Goal: Find specific page/section: Find specific page/section

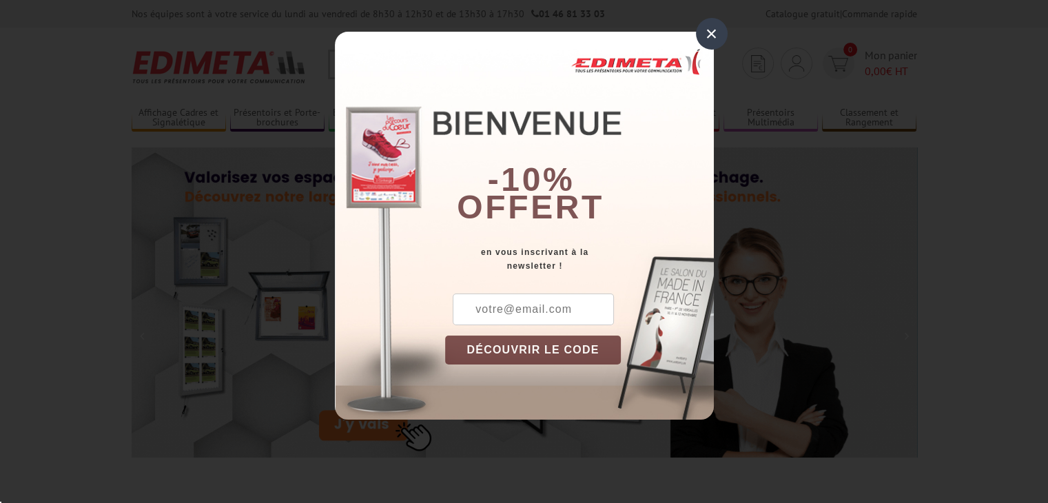
click at [718, 37] on div "×" at bounding box center [712, 34] width 32 height 32
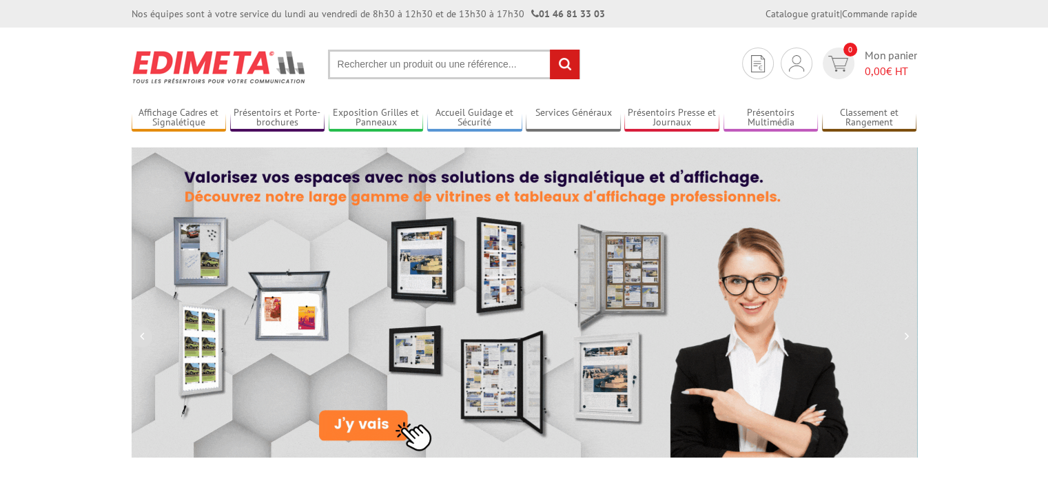
click at [419, 66] on input "text" at bounding box center [454, 65] width 252 height 30
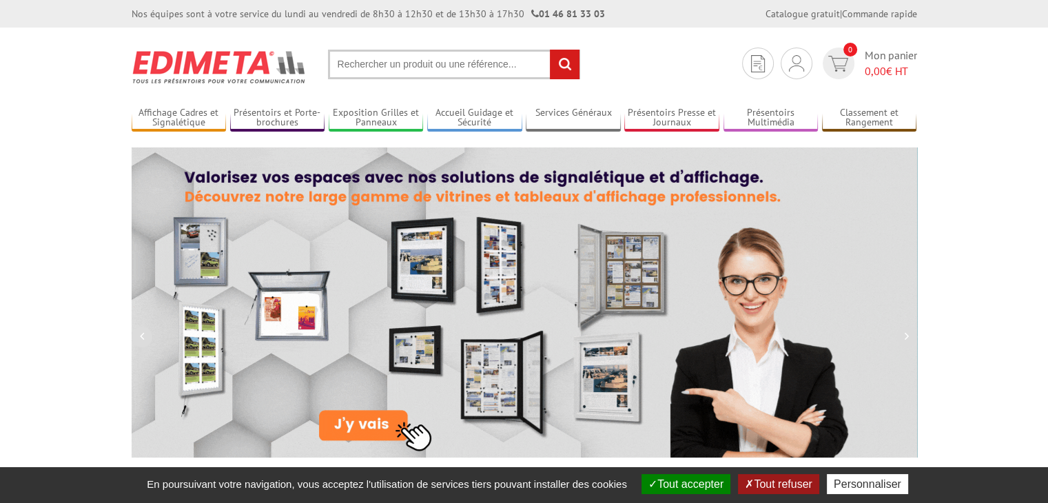
click at [445, 62] on input "text" at bounding box center [454, 65] width 252 height 30
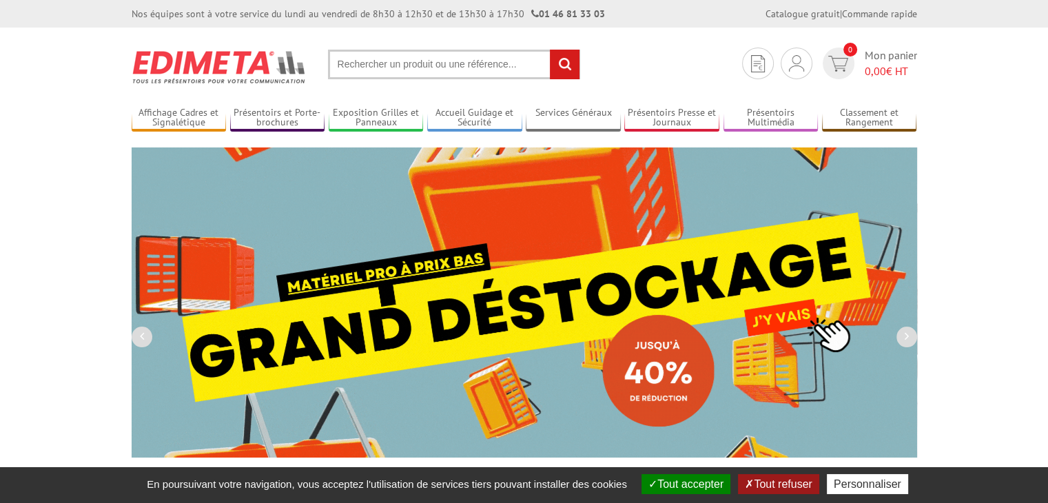
drag, startPoint x: 445, startPoint y: 62, endPoint x: 473, endPoint y: 57, distance: 28.7
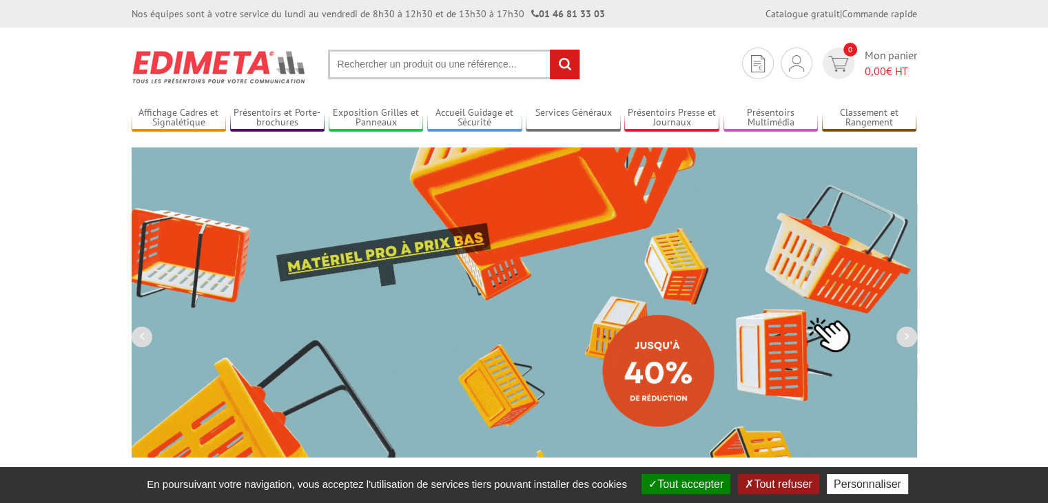
click at [446, 61] on input "text" at bounding box center [454, 65] width 252 height 30
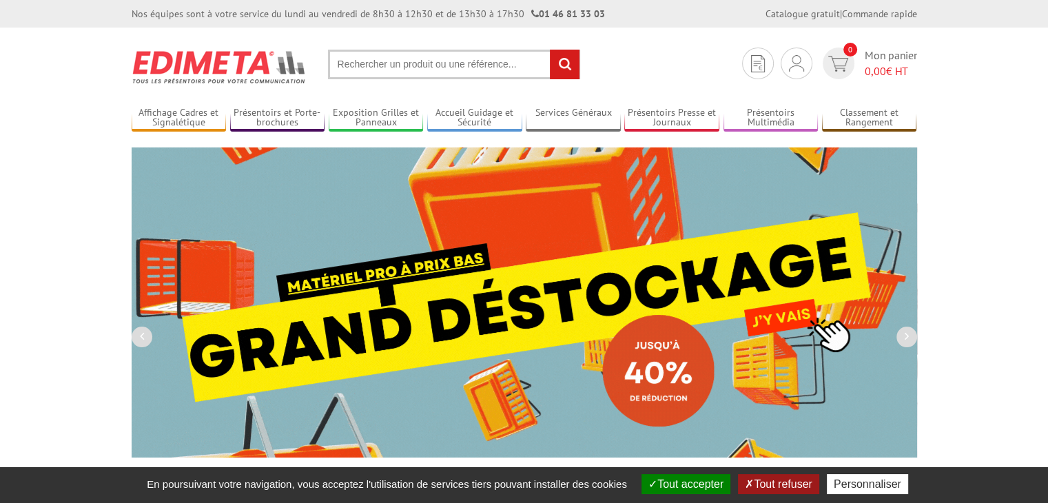
click at [504, 65] on input "text" at bounding box center [454, 65] width 252 height 30
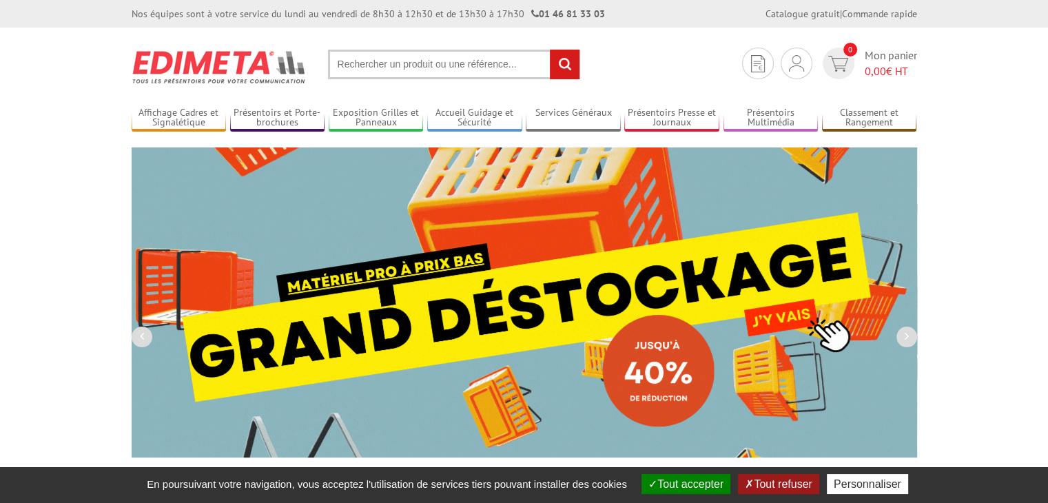
click at [462, 61] on input "text" at bounding box center [454, 65] width 252 height 30
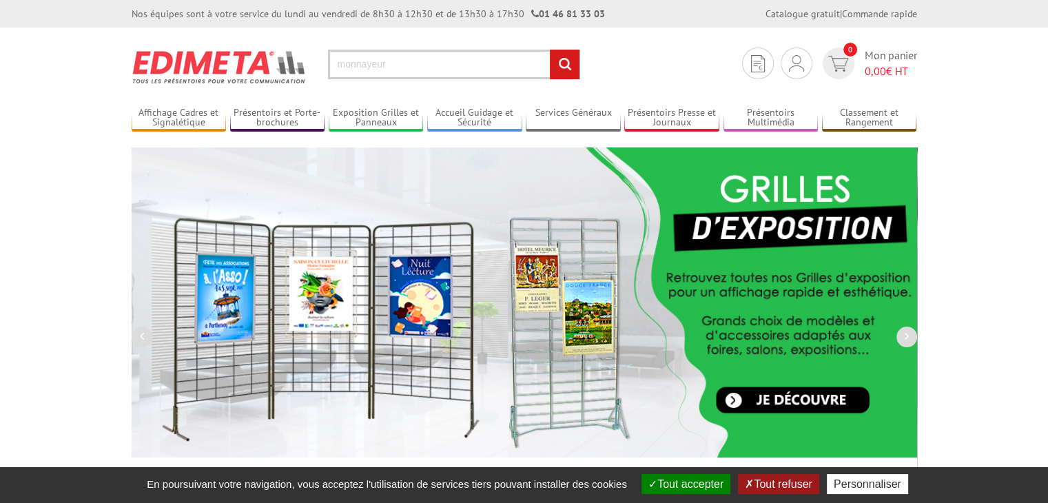
type input "monnayeur"
click at [550, 50] on input "rechercher" at bounding box center [565, 65] width 30 height 30
